Goal: Complete application form

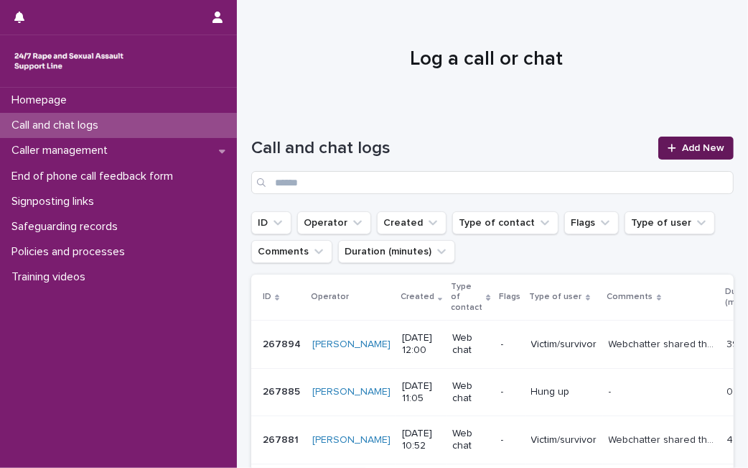
click at [668, 149] on div at bounding box center [675, 148] width 14 height 10
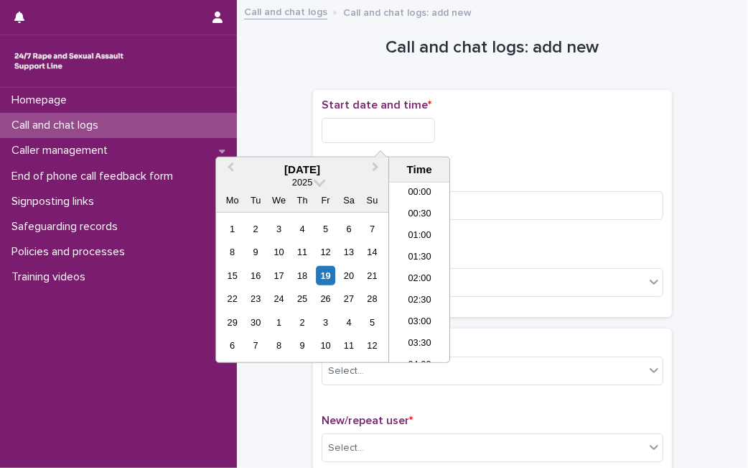
scroll to position [460, 0]
click at [378, 134] on input "text" at bounding box center [378, 130] width 113 height 25
click at [331, 274] on div "19" at bounding box center [325, 275] width 19 height 19
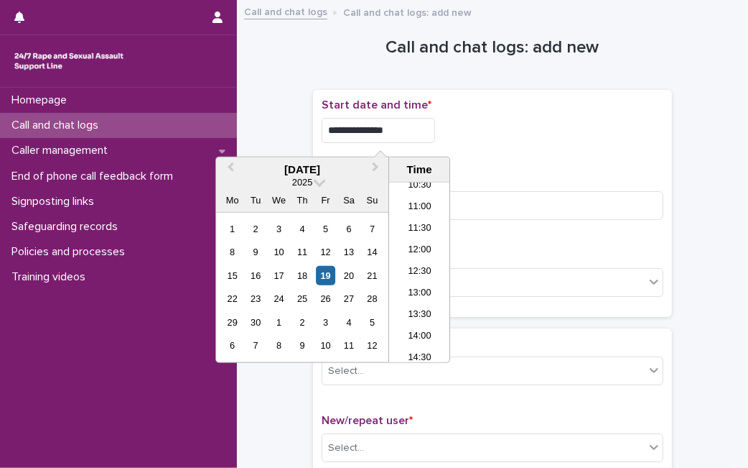
click at [419, 131] on input "**********" at bounding box center [378, 130] width 113 height 25
type input "**********"
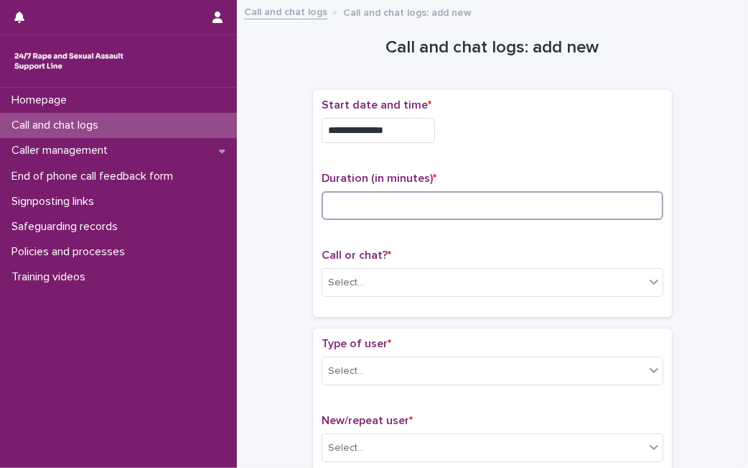
click at [597, 202] on input at bounding box center [493, 205] width 342 height 29
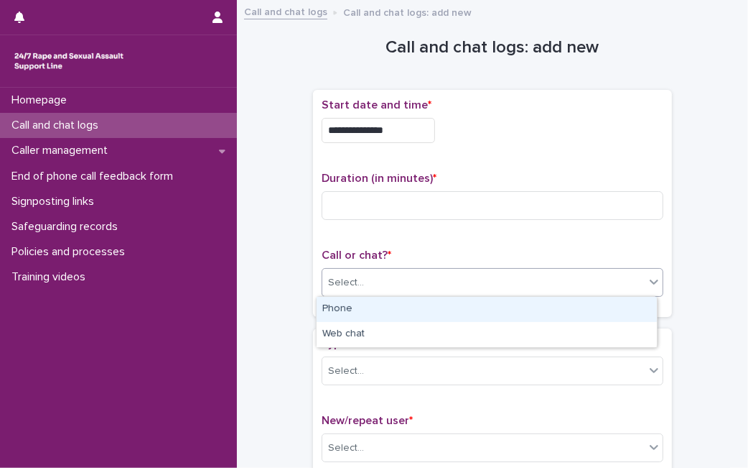
click at [369, 278] on div "Select..." at bounding box center [483, 283] width 322 height 24
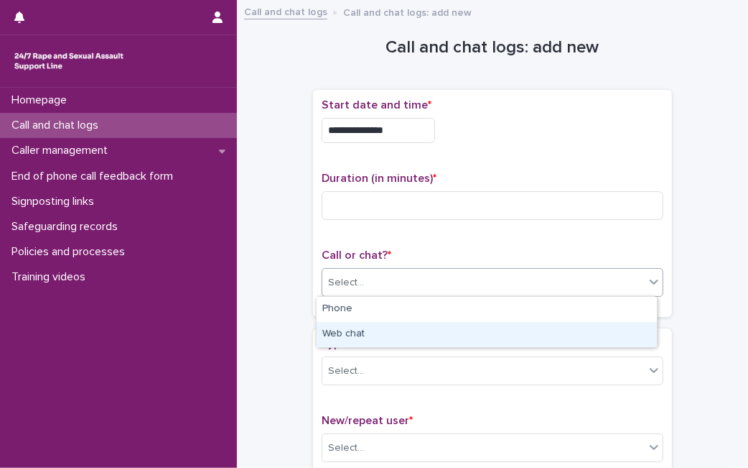
click at [367, 332] on div "Web chat" at bounding box center [487, 334] width 340 height 25
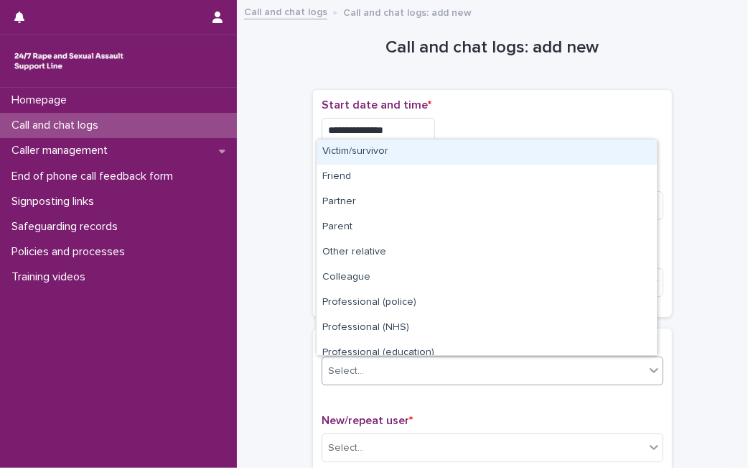
click at [355, 373] on div "Select..." at bounding box center [346, 370] width 36 height 15
click at [429, 146] on div "Victim/survivor" at bounding box center [487, 151] width 340 height 25
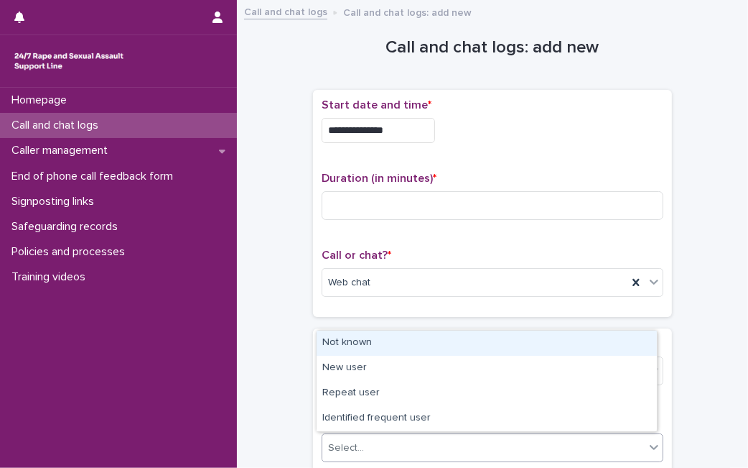
click at [345, 436] on div "Select..." at bounding box center [483, 448] width 322 height 24
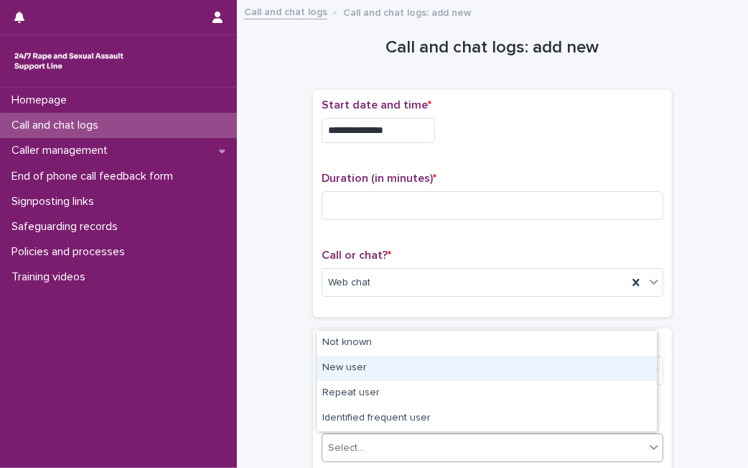
click at [348, 370] on div "New user" at bounding box center [487, 367] width 340 height 25
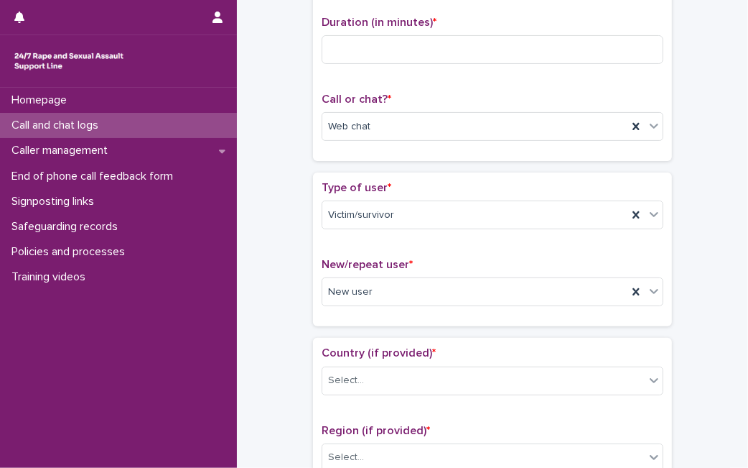
scroll to position [159, 0]
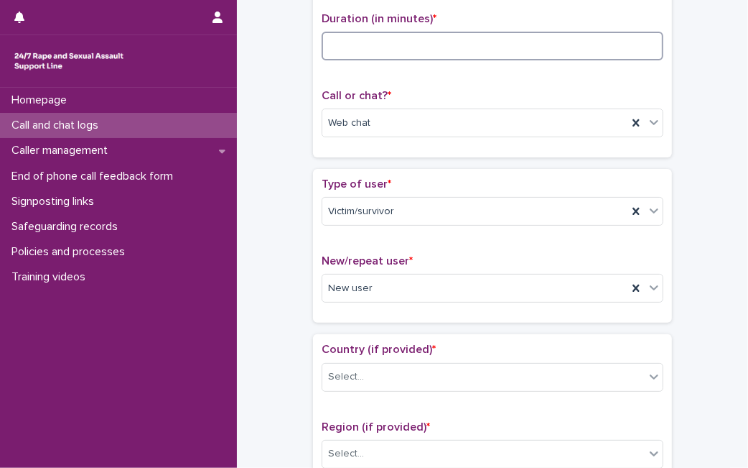
click at [388, 55] on input at bounding box center [493, 46] width 342 height 29
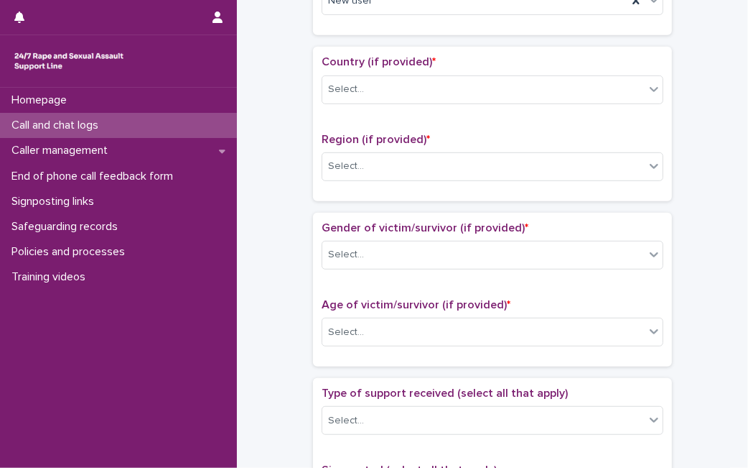
scroll to position [455, 0]
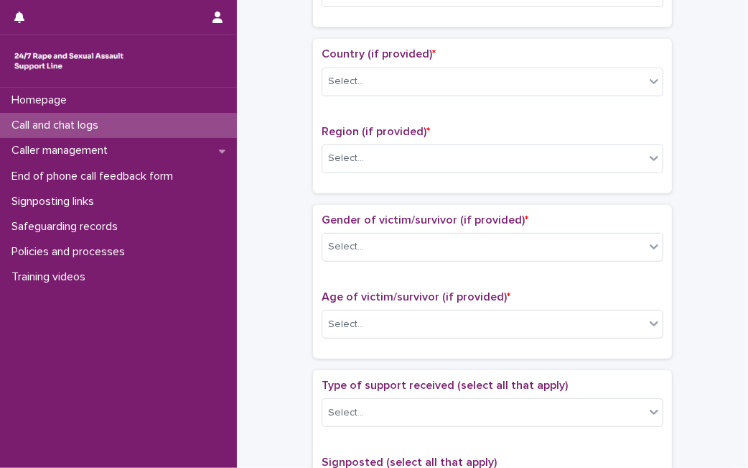
type input "**"
drag, startPoint x: 473, startPoint y: 63, endPoint x: 473, endPoint y: 75, distance: 11.5
click at [473, 75] on div "Country (if provided) * Select..." at bounding box center [493, 77] width 342 height 60
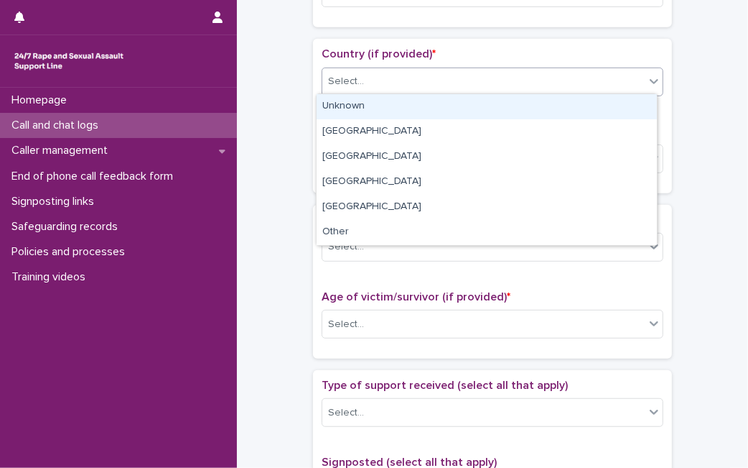
click at [473, 75] on div "Select..." at bounding box center [483, 82] width 322 height 24
click at [460, 103] on div "Unknown" at bounding box center [487, 106] width 340 height 25
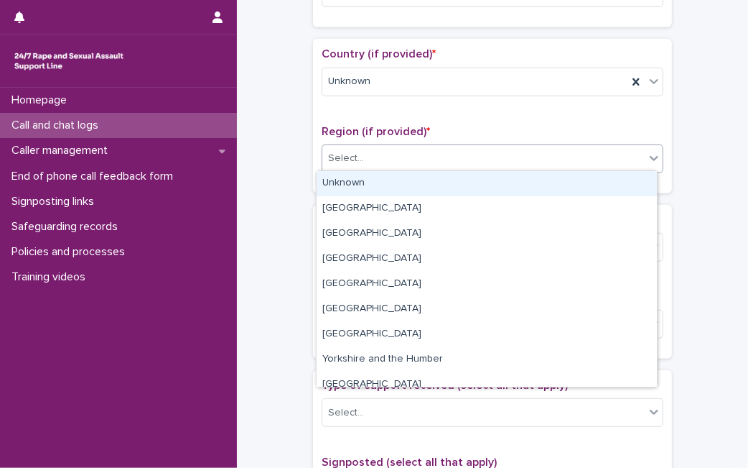
click at [427, 163] on div "Select..." at bounding box center [483, 158] width 322 height 24
click at [419, 182] on div "Unknown" at bounding box center [487, 183] width 340 height 25
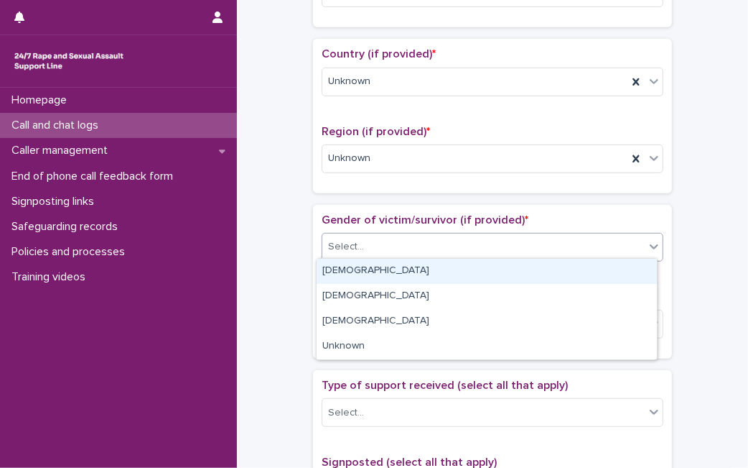
click at [399, 247] on div "Select..." at bounding box center [483, 247] width 322 height 24
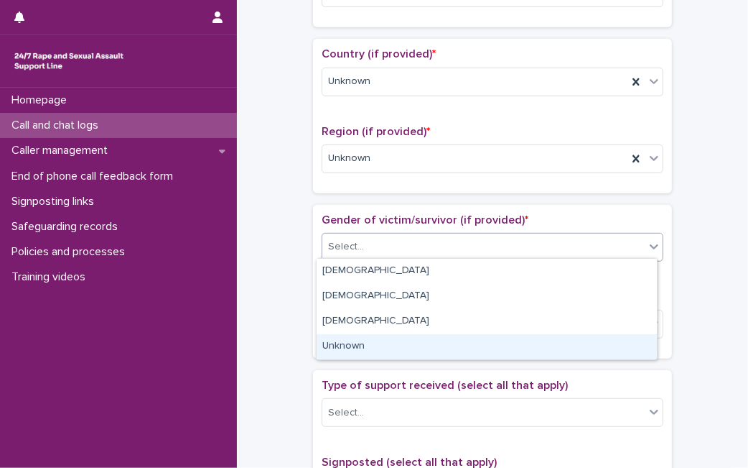
click at [367, 339] on div "Unknown" at bounding box center [487, 346] width 340 height 25
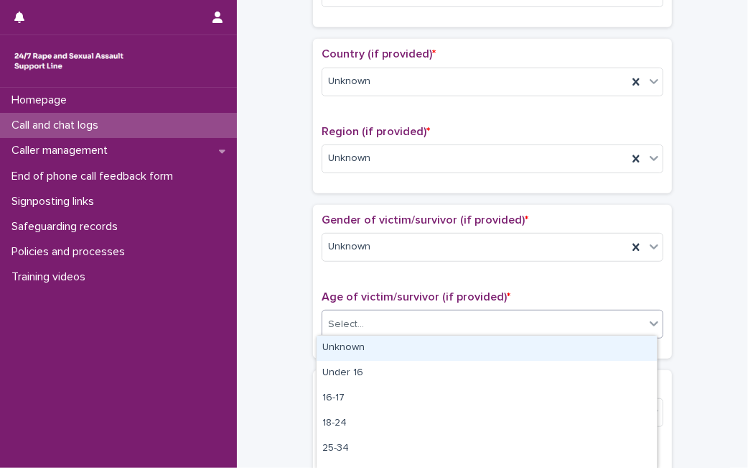
click at [381, 317] on div "Select..." at bounding box center [483, 324] width 322 height 24
click at [377, 345] on div "Unknown" at bounding box center [487, 347] width 340 height 25
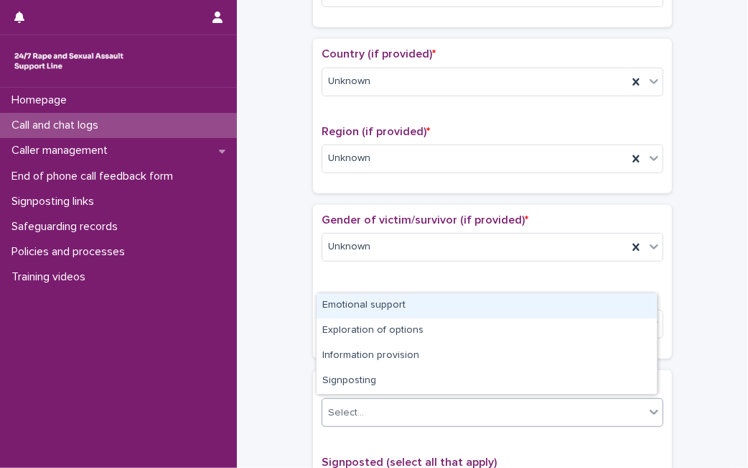
click at [366, 419] on div "Select..." at bounding box center [483, 413] width 322 height 24
click at [424, 300] on div "Emotional support" at bounding box center [487, 305] width 340 height 25
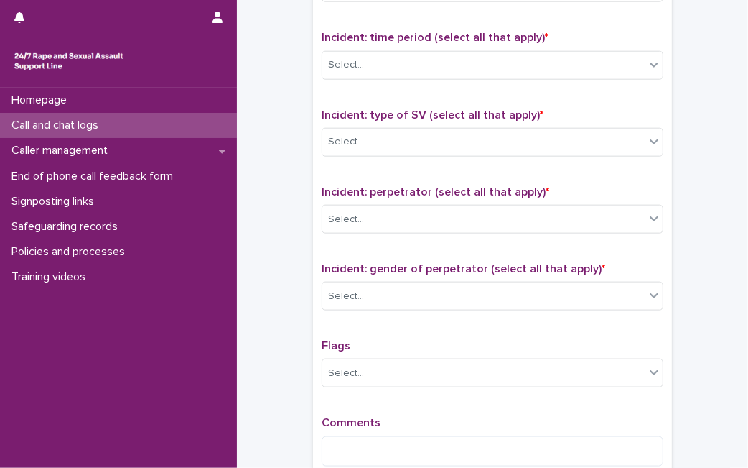
scroll to position [964, 0]
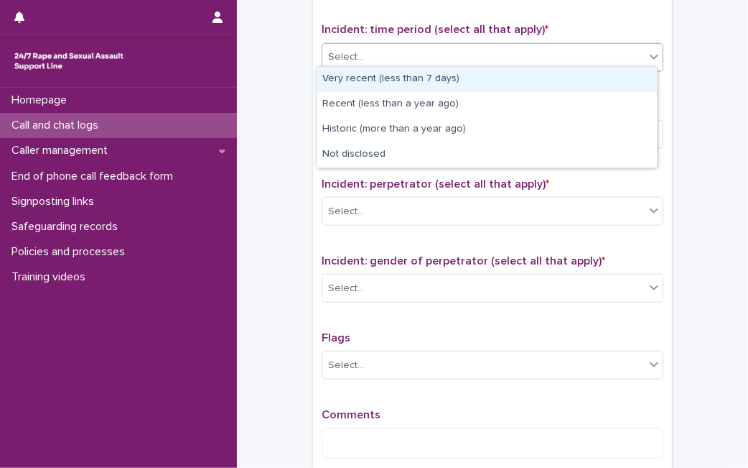
click at [590, 50] on div "Select..." at bounding box center [483, 57] width 322 height 24
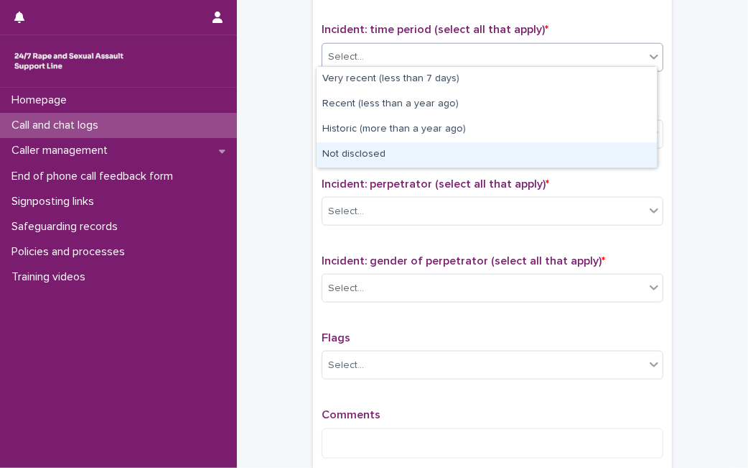
click at [500, 157] on div "Not disclosed" at bounding box center [487, 154] width 340 height 25
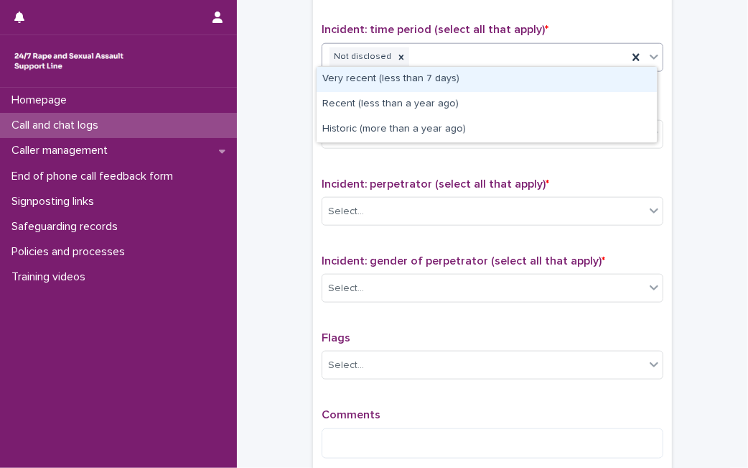
click at [513, 56] on div "Not disclosed" at bounding box center [474, 57] width 305 height 25
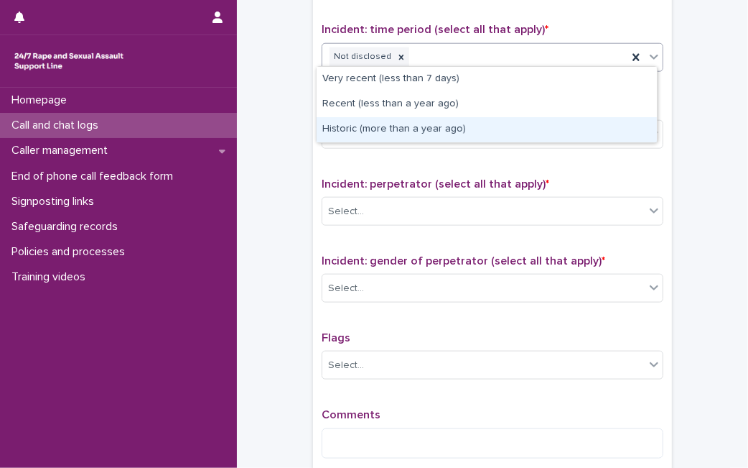
click at [457, 120] on div "Historic (more than a year ago)" at bounding box center [487, 129] width 340 height 25
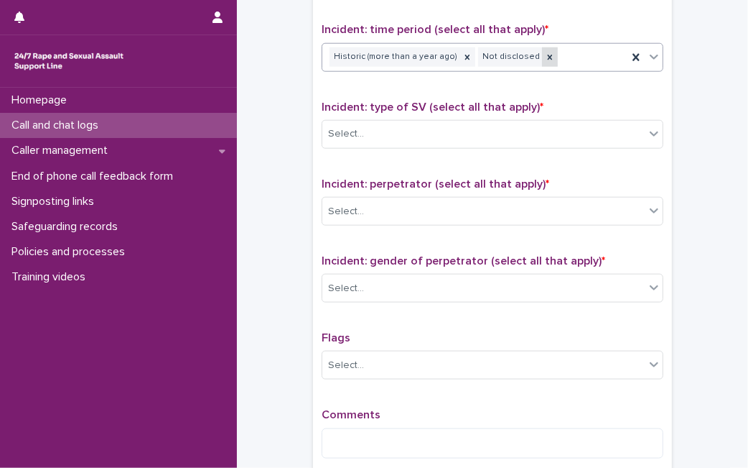
click at [545, 52] on icon at bounding box center [550, 57] width 10 height 10
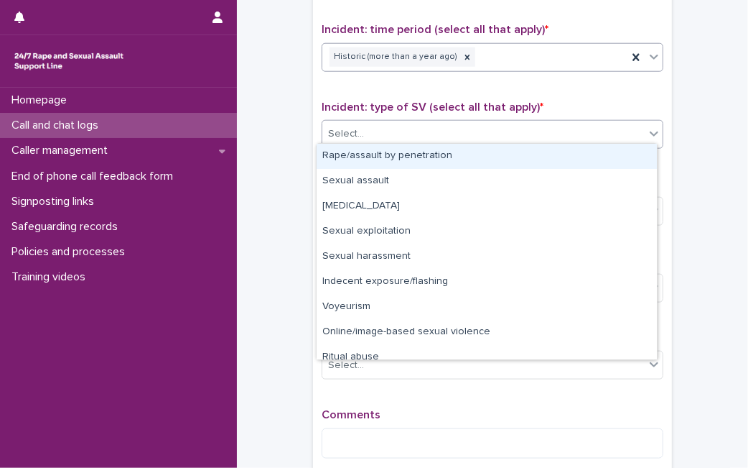
click at [503, 122] on div "Select..." at bounding box center [483, 134] width 322 height 24
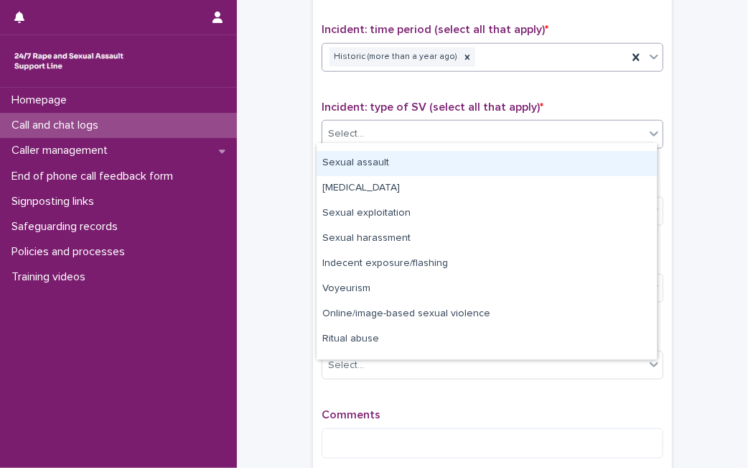
scroll to position [35, 0]
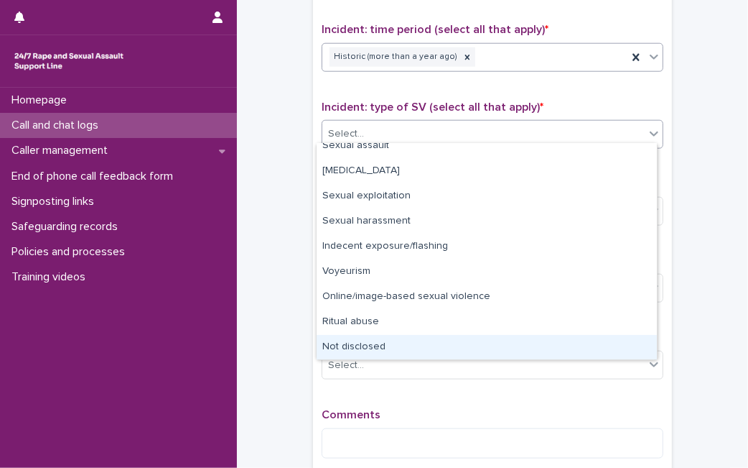
click at [590, 350] on div "Not disclosed" at bounding box center [487, 347] width 340 height 25
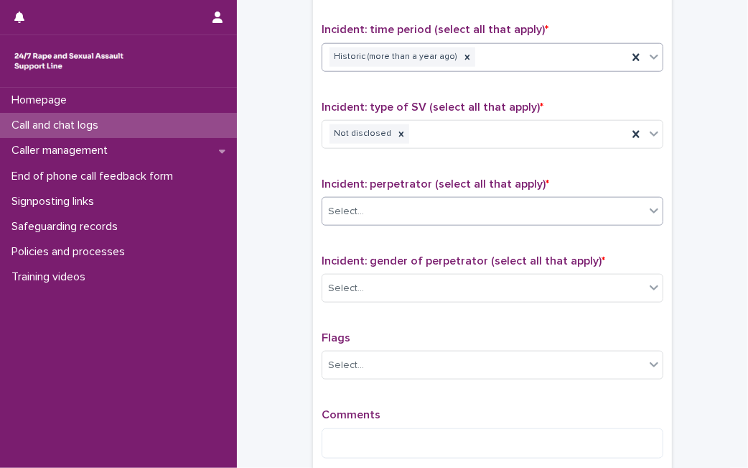
drag, startPoint x: 597, startPoint y: 220, endPoint x: 602, endPoint y: 200, distance: 20.6
click at [602, 200] on div "Incident: perpetrator (select all that apply) * Select..." at bounding box center [493, 207] width 342 height 60
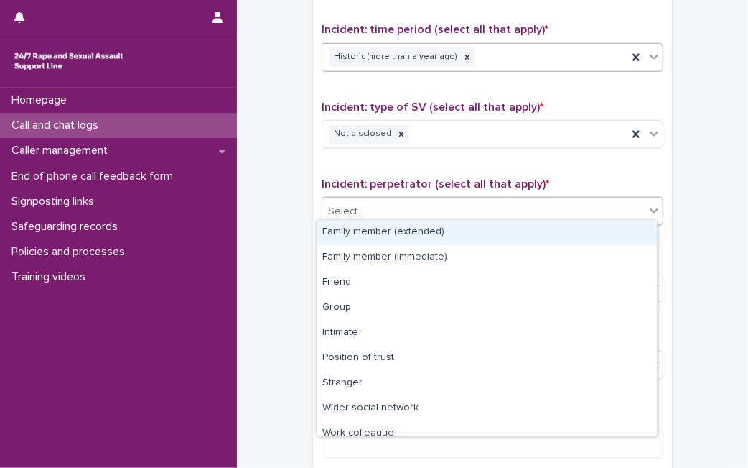
click at [602, 200] on div "Select..." at bounding box center [483, 212] width 322 height 24
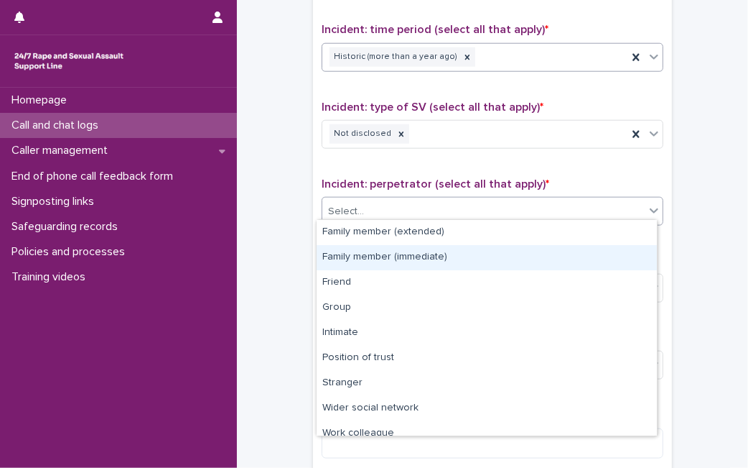
click at [528, 251] on div "Family member (immediate)" at bounding box center [487, 257] width 340 height 25
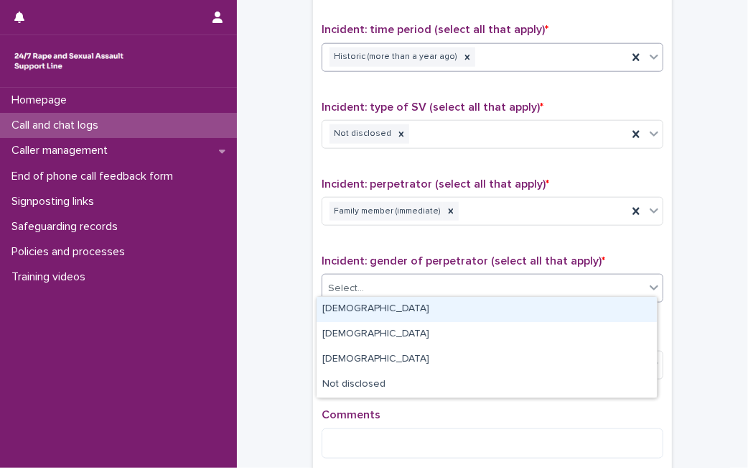
click at [512, 282] on div "Select..." at bounding box center [483, 288] width 322 height 24
click at [492, 299] on div "[DEMOGRAPHIC_DATA]" at bounding box center [487, 309] width 340 height 25
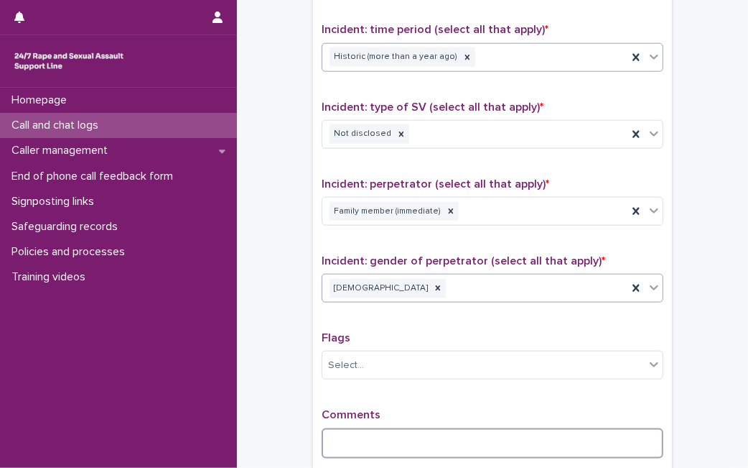
click at [409, 429] on textarea at bounding box center [493, 443] width 342 height 30
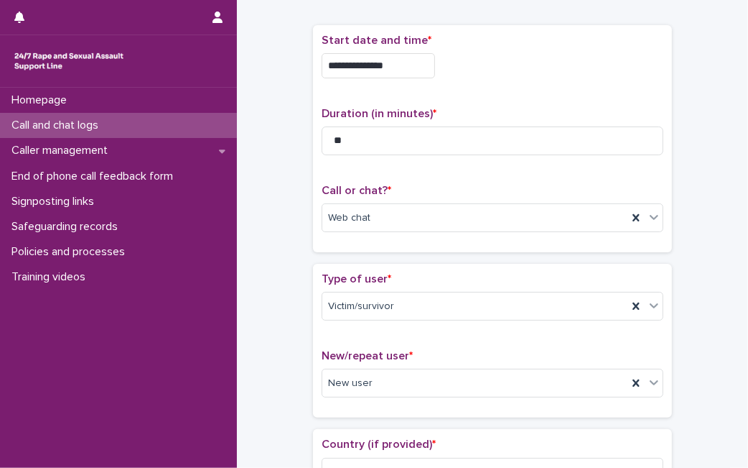
scroll to position [0, 0]
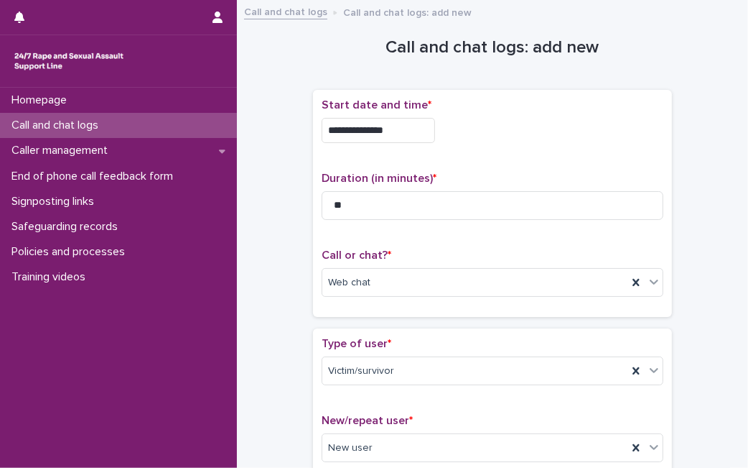
type textarea "**********"
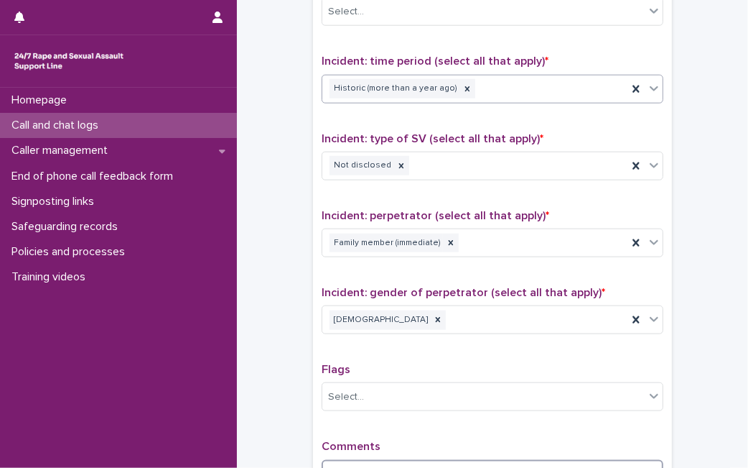
scroll to position [1138, 0]
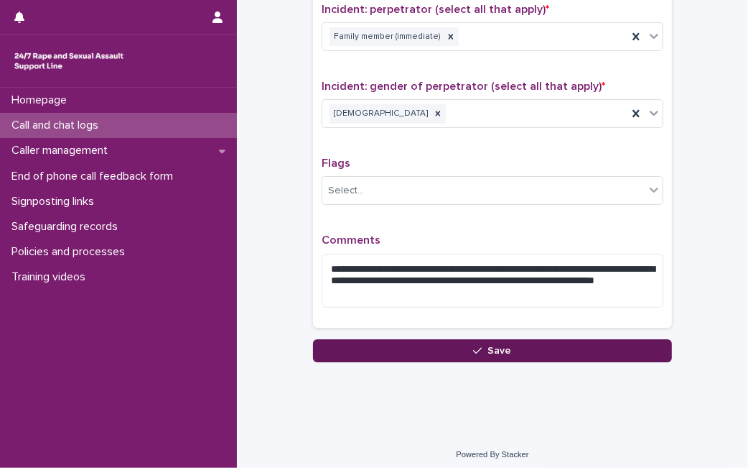
click at [566, 339] on button "Save" at bounding box center [492, 350] width 359 height 23
